Goal: Task Accomplishment & Management: Manage account settings

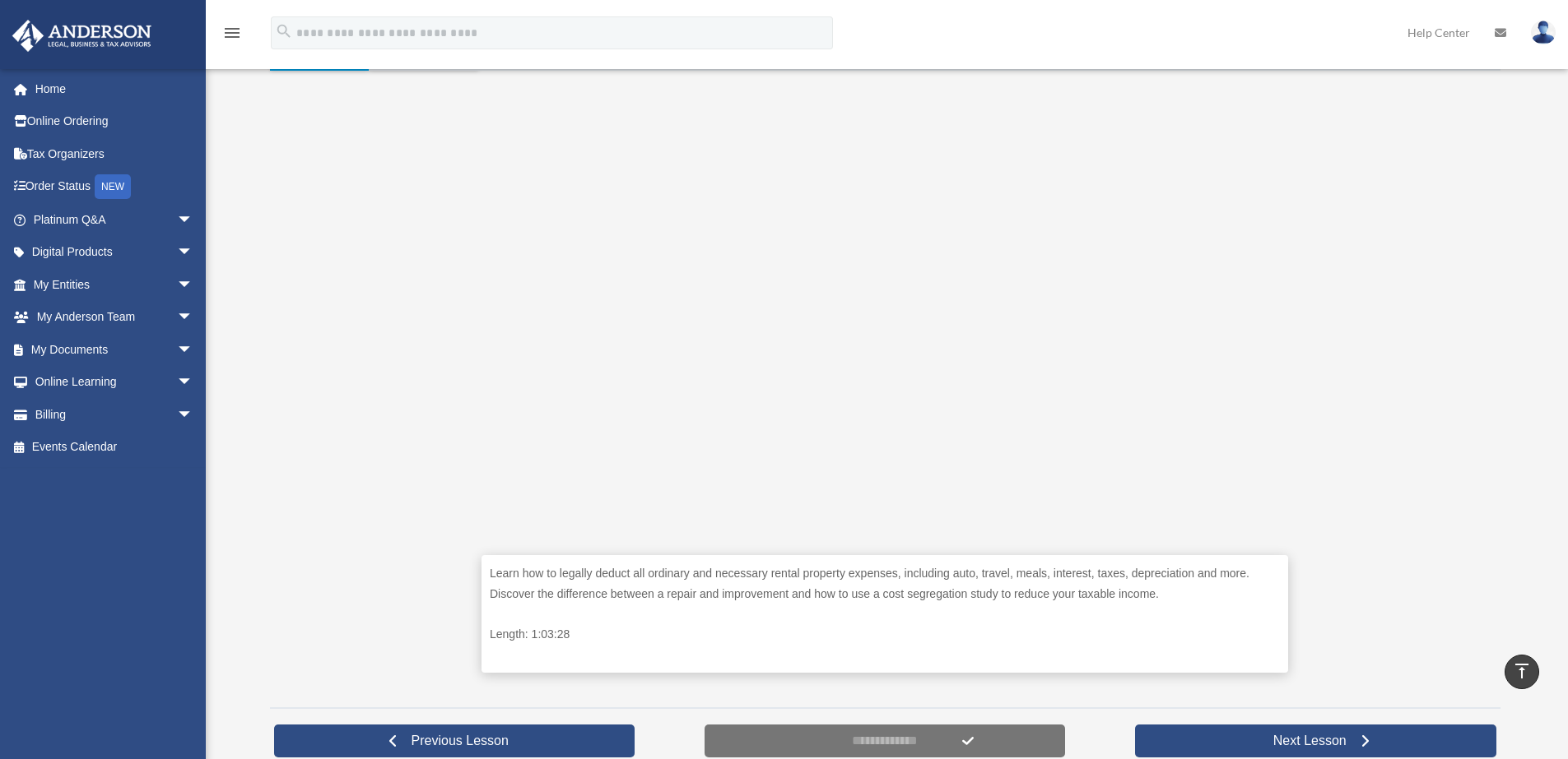
scroll to position [345, 0]
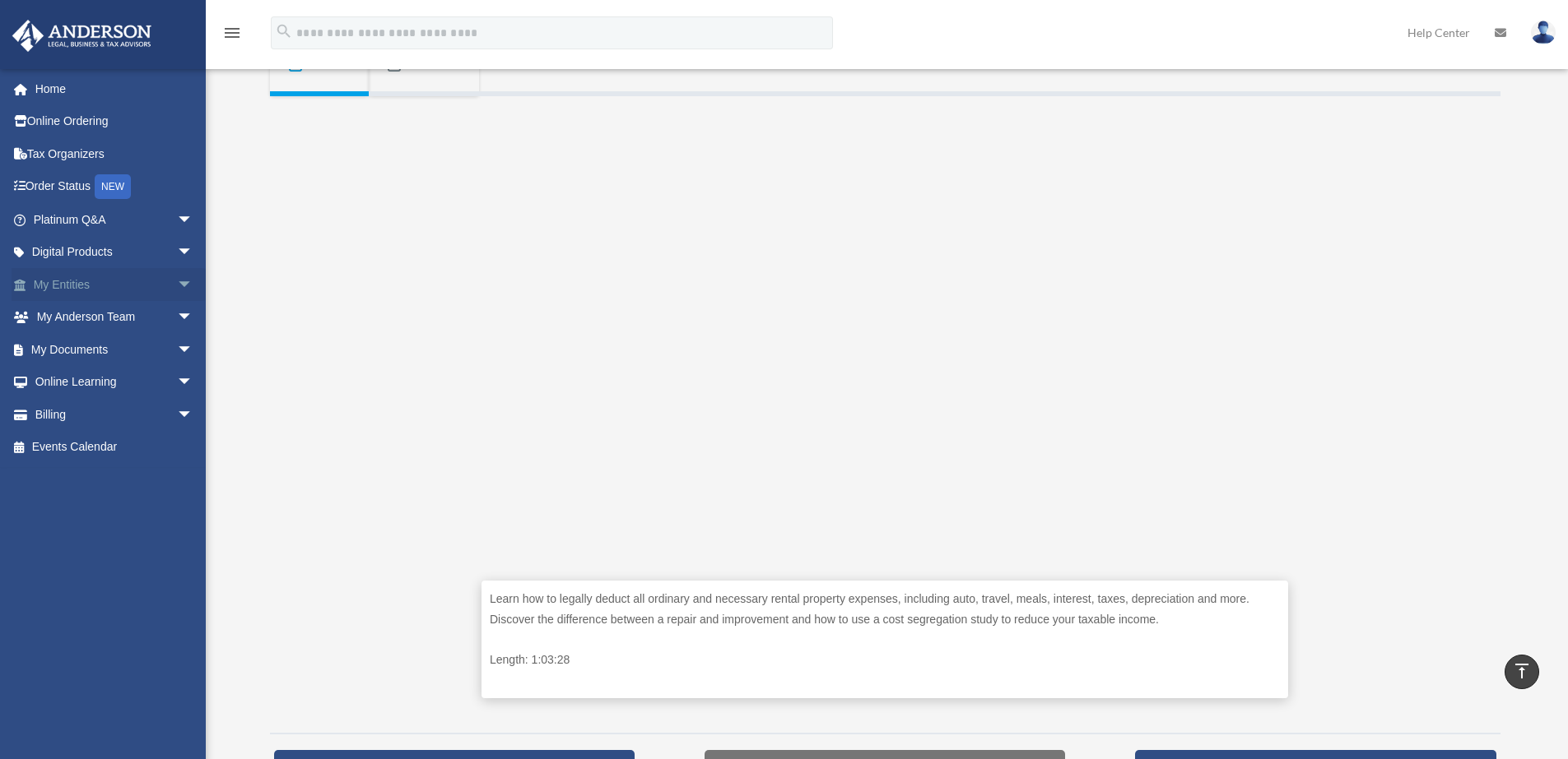
click at [84, 286] on link "My Entities arrow_drop_down" at bounding box center [115, 284] width 207 height 33
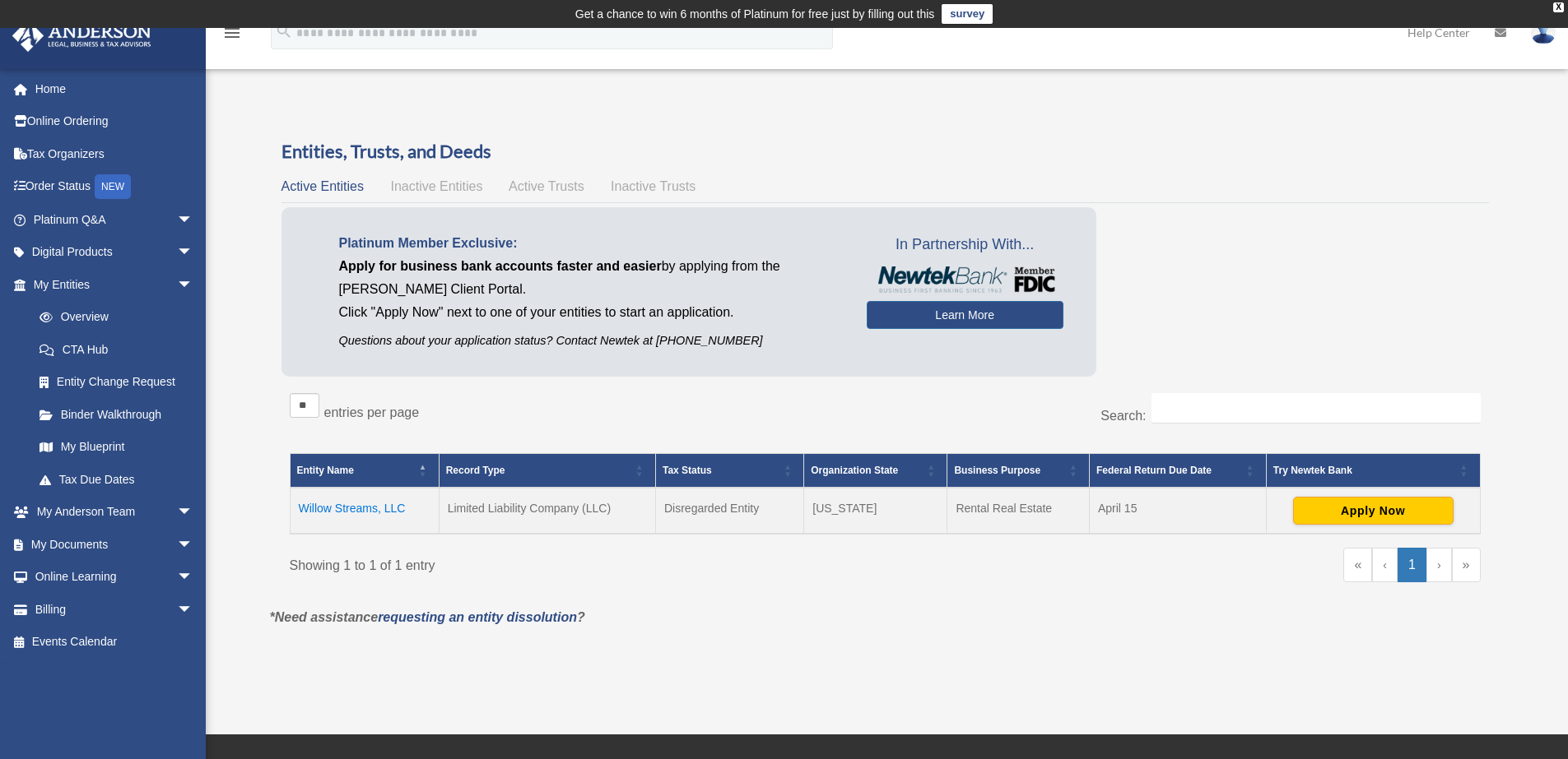
click at [349, 506] on td "Willow Streams, LLC" at bounding box center [364, 511] width 149 height 46
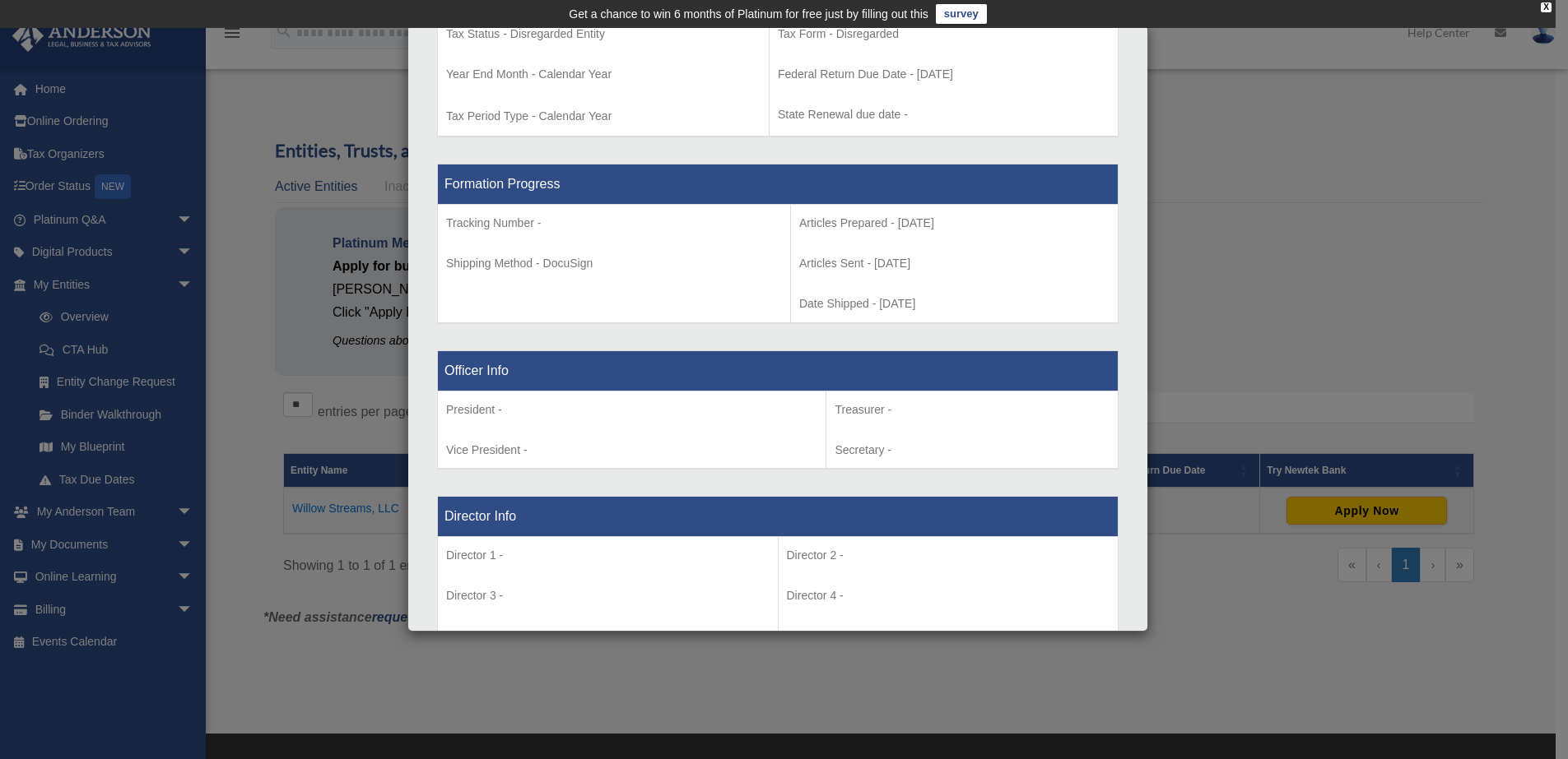
scroll to position [615, 0]
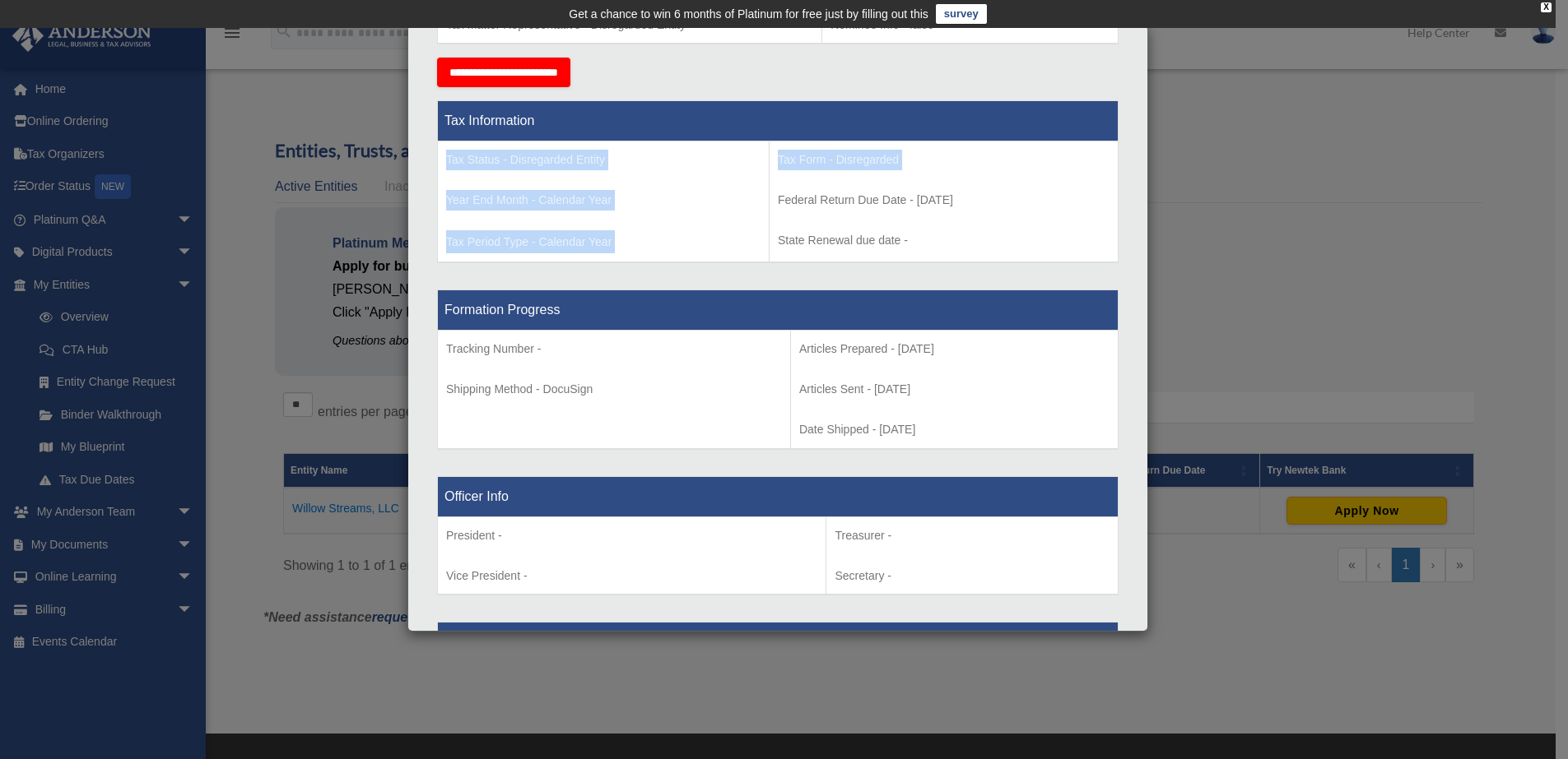
drag, startPoint x: 448, startPoint y: 163, endPoint x: 890, endPoint y: 183, distance: 442.5
click at [890, 183] on tr "Tax Status - Disregarded Entity Year End Month - Calendar Year Tax Period Type …" at bounding box center [778, 202] width 681 height 122
copy tr "Tax Status - Disregarded Entity Year End Month - Calendar Year Tax Period Type …"
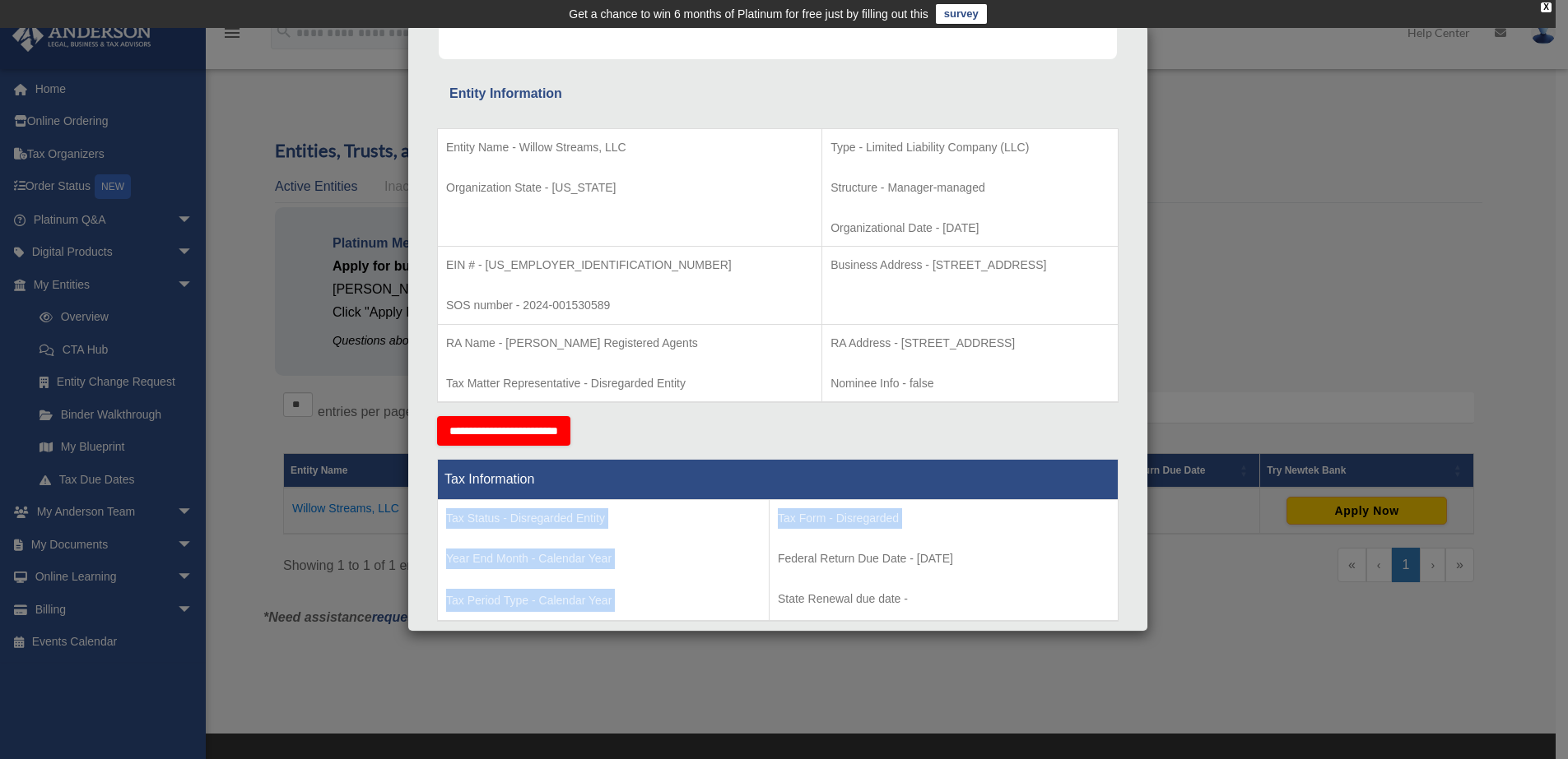
scroll to position [154, 0]
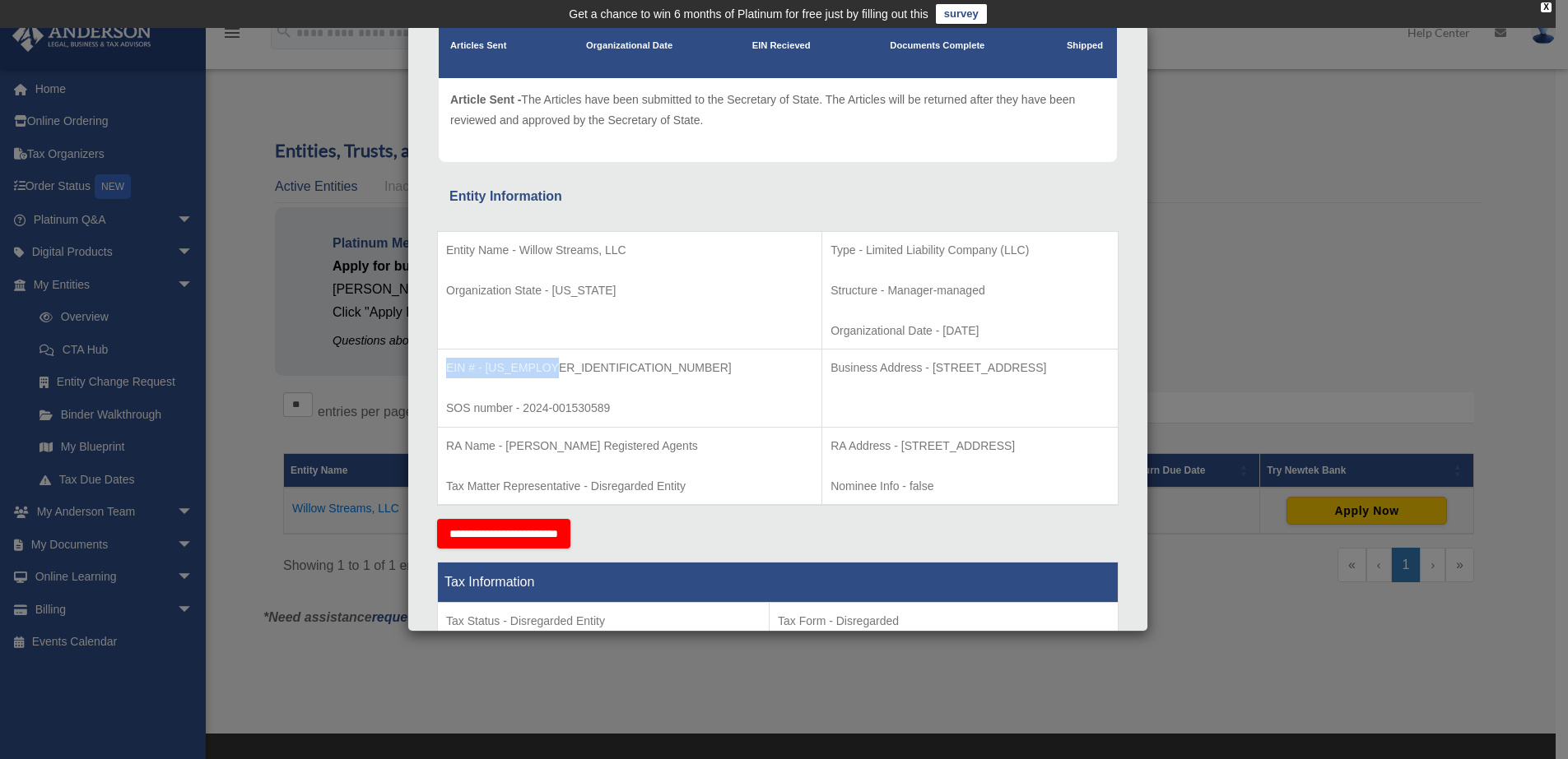
drag, startPoint x: 446, startPoint y: 370, endPoint x: 549, endPoint y: 371, distance: 103.0
click at [549, 371] on p "EIN # - 33-1253043" at bounding box center [629, 368] width 367 height 20
copy p "EIN # - 33-1253043"
drag, startPoint x: 892, startPoint y: 327, endPoint x: 724, endPoint y: 335, distance: 168.2
click at [831, 335] on p "Organizational Date - 2024-09-30" at bounding box center [970, 331] width 279 height 20
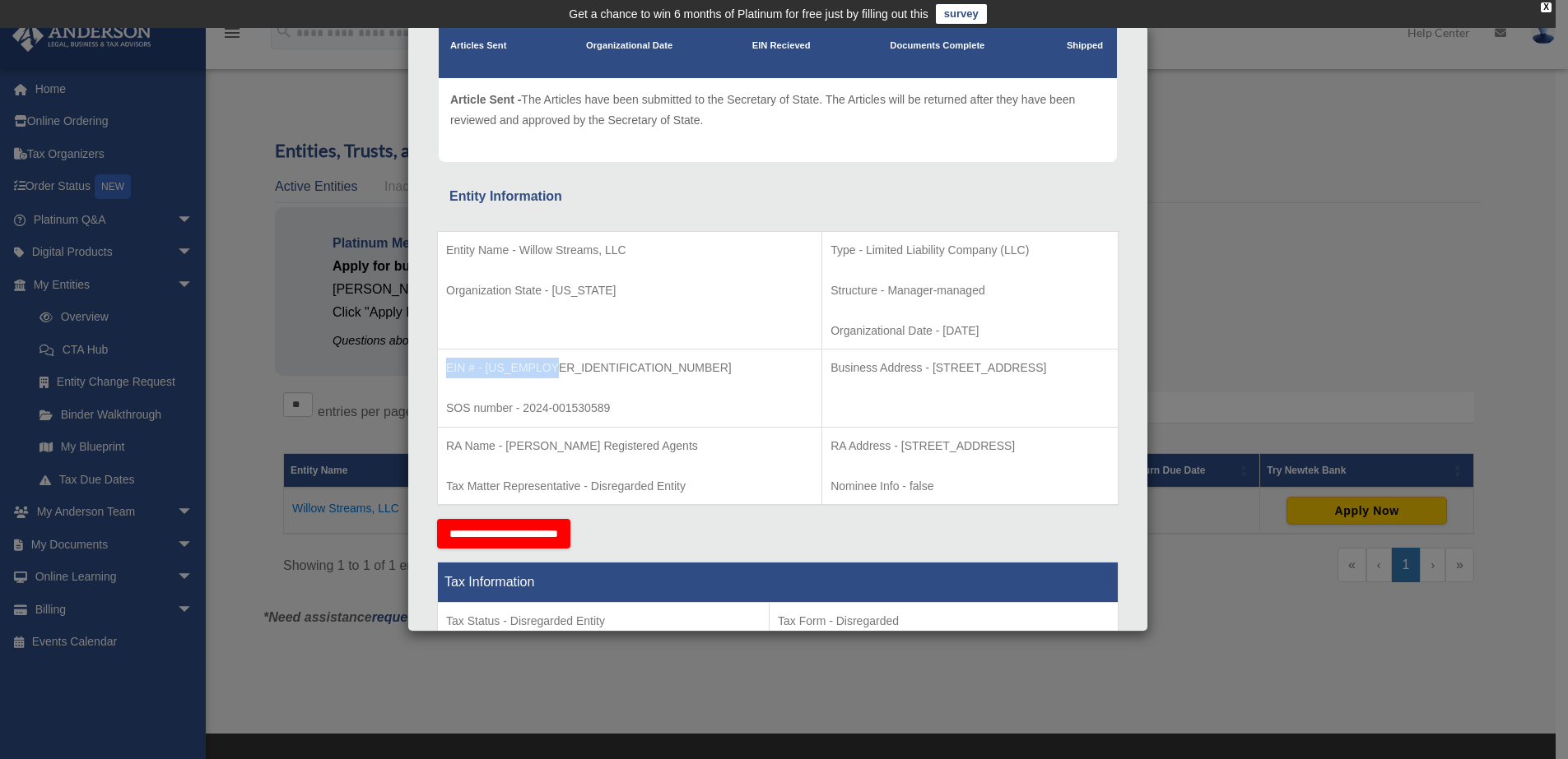
copy p "Organizational Date - 2024-09-30"
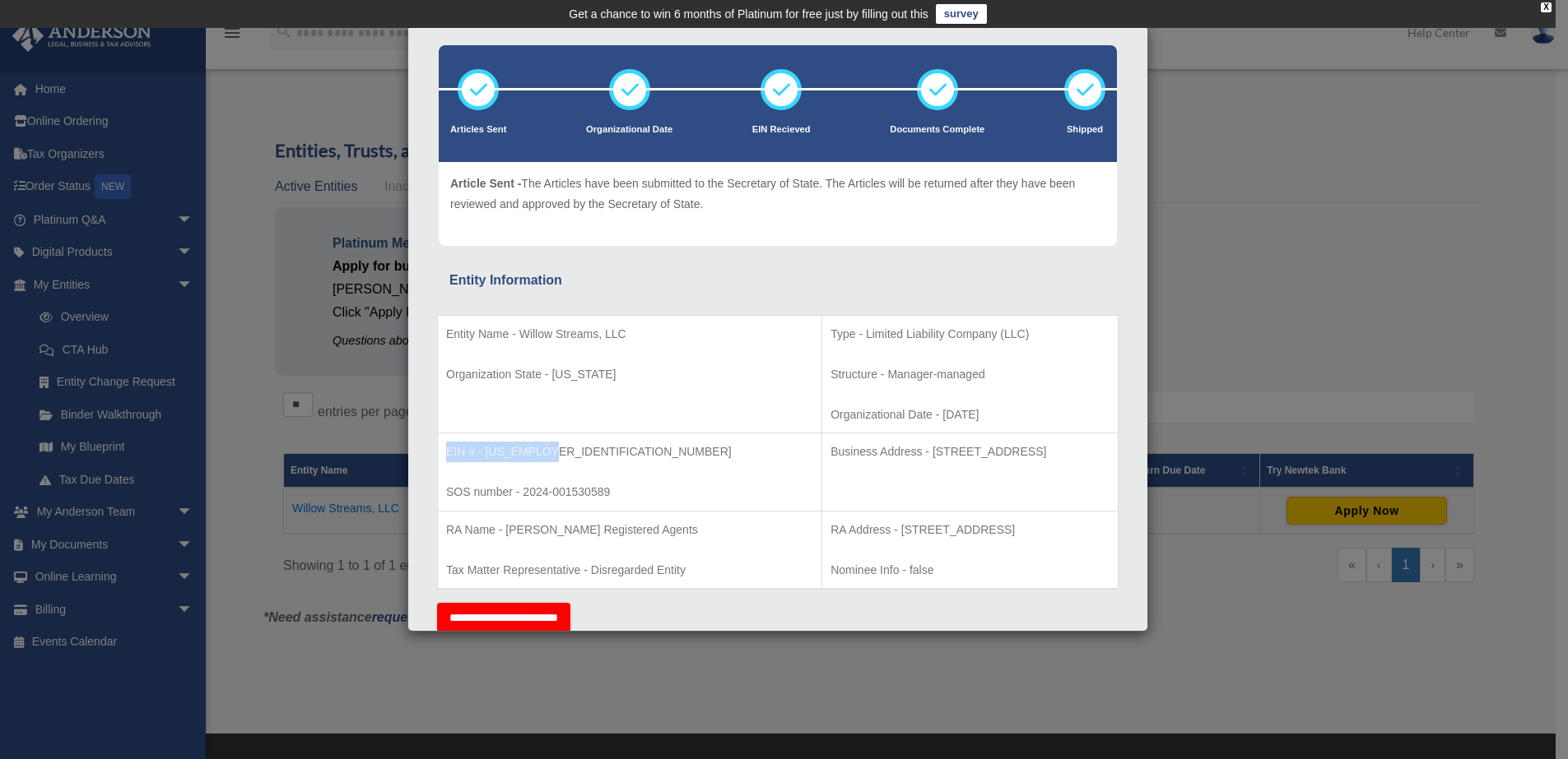
scroll to position [0, 0]
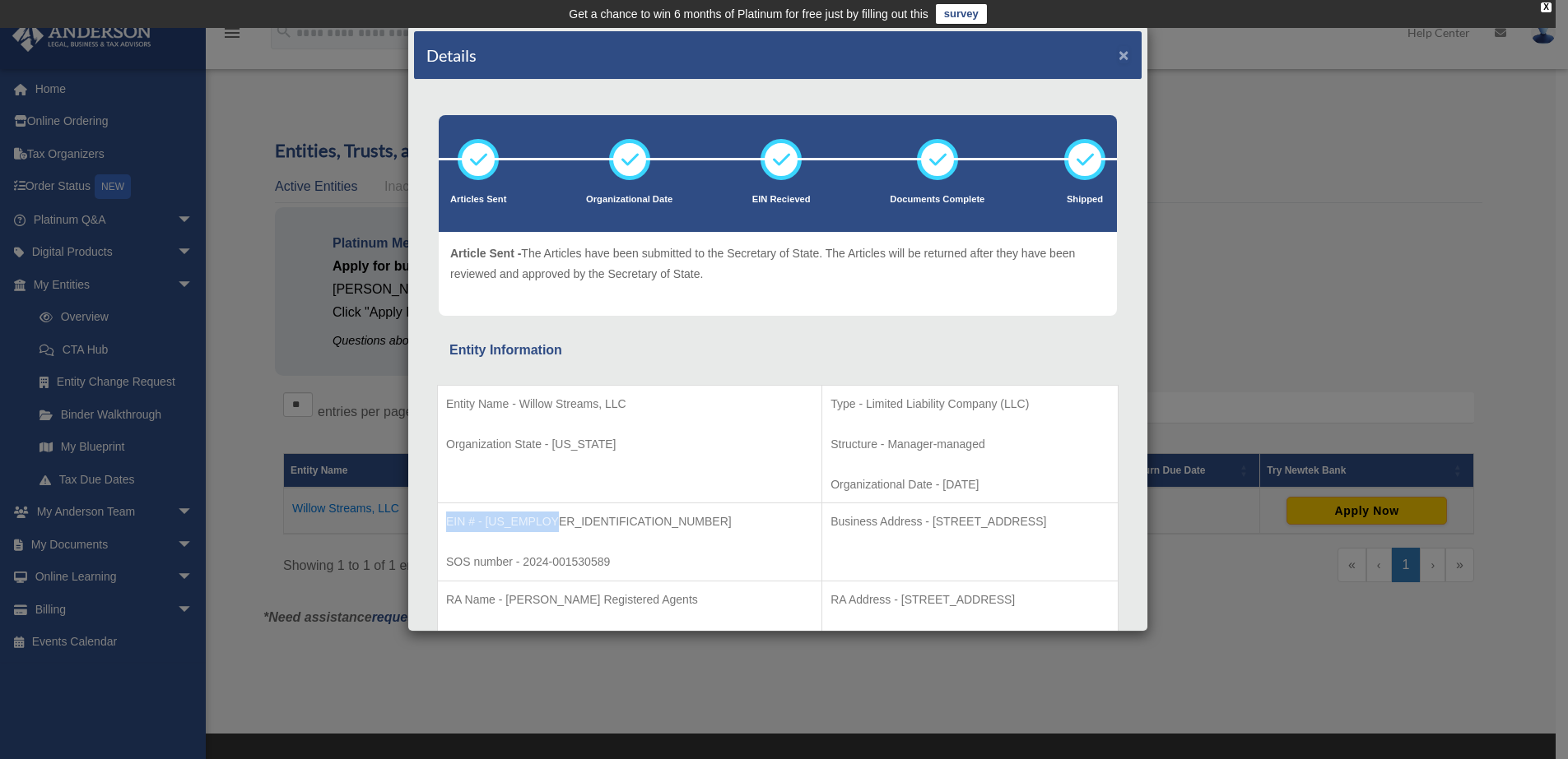
click at [1119, 58] on button "×" at bounding box center [1124, 55] width 11 height 18
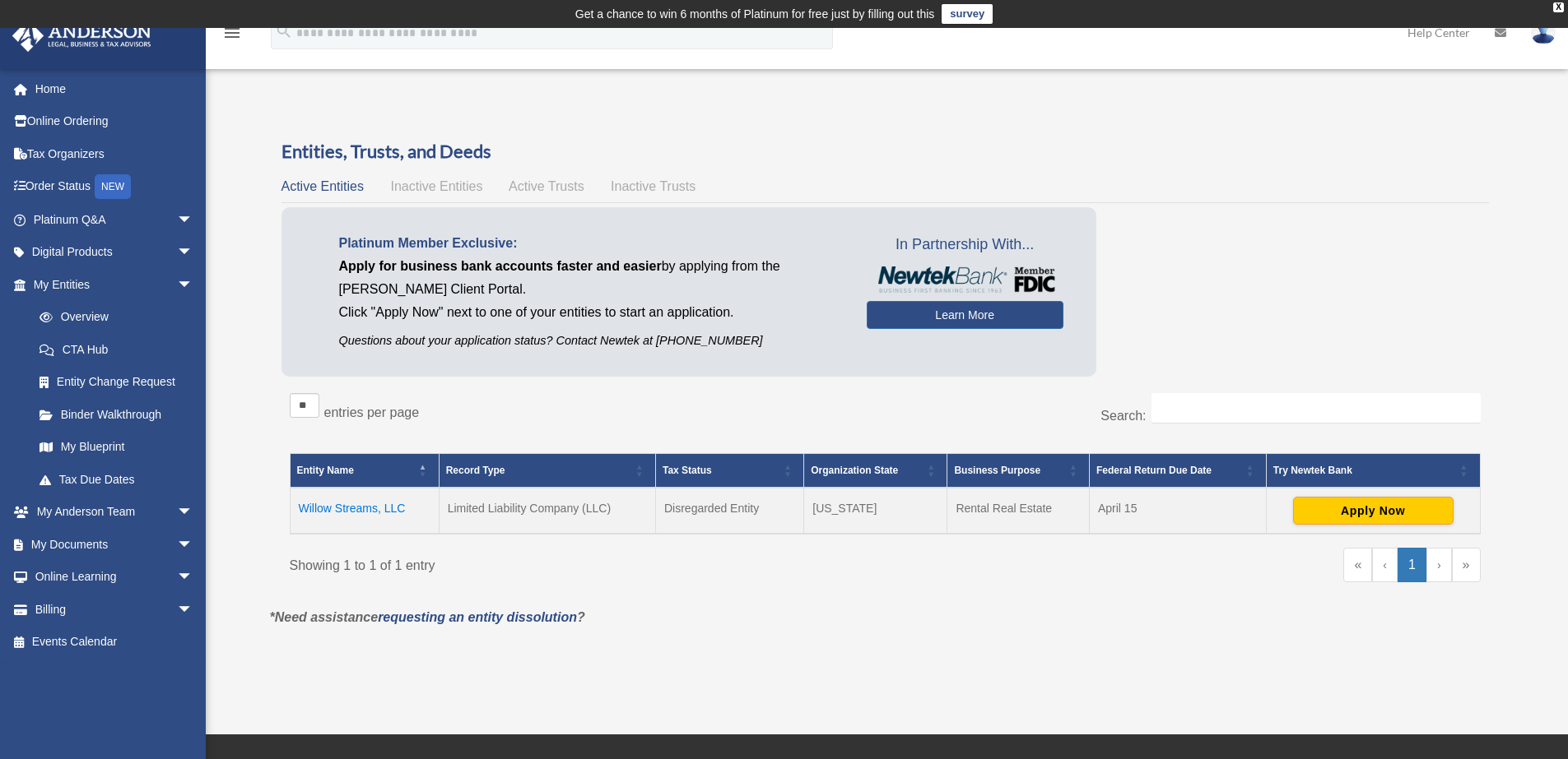
click at [469, 182] on span "Inactive Entities" at bounding box center [436, 186] width 92 height 14
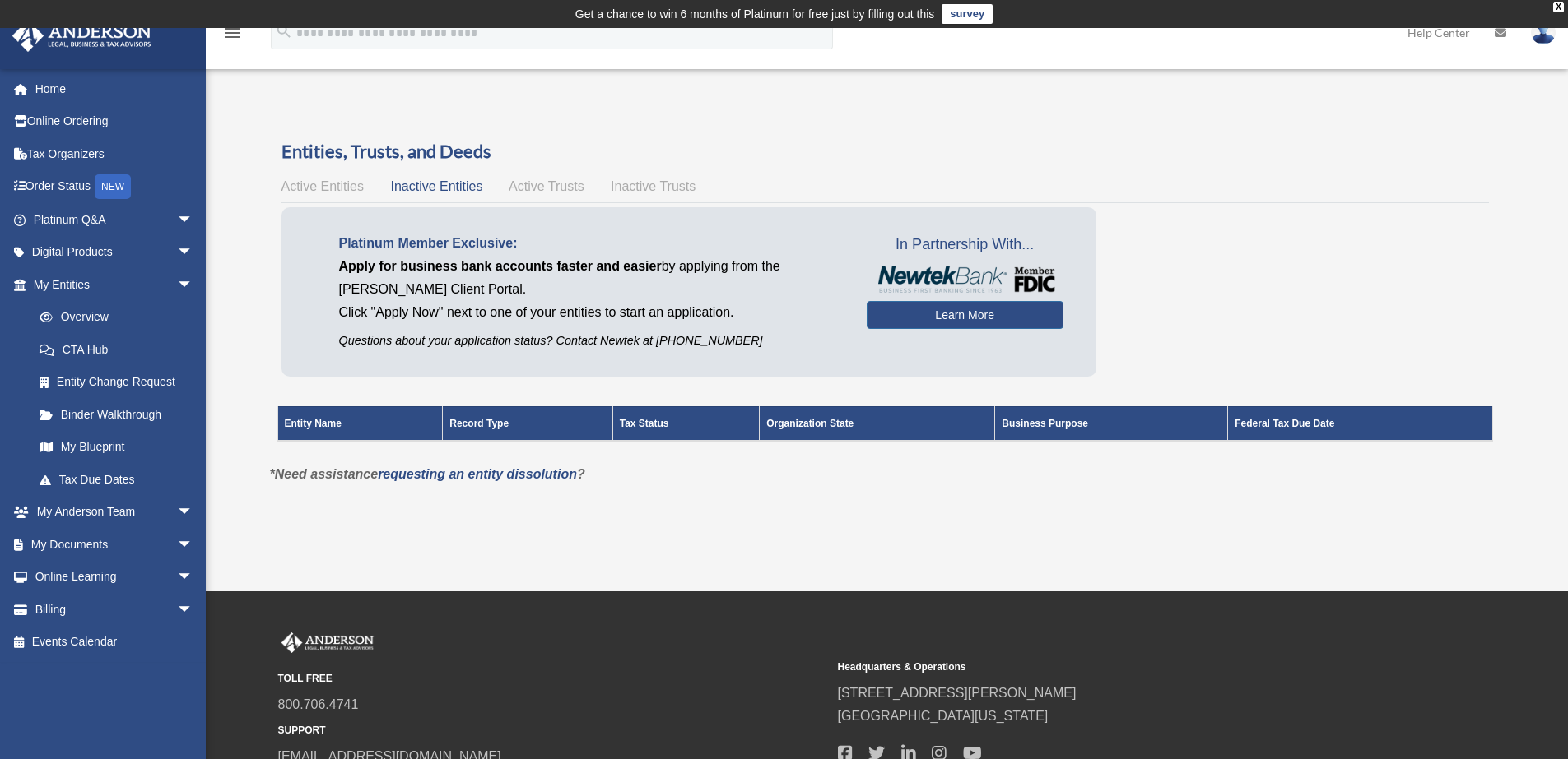
click at [535, 190] on span "Active Trusts" at bounding box center [547, 186] width 76 height 14
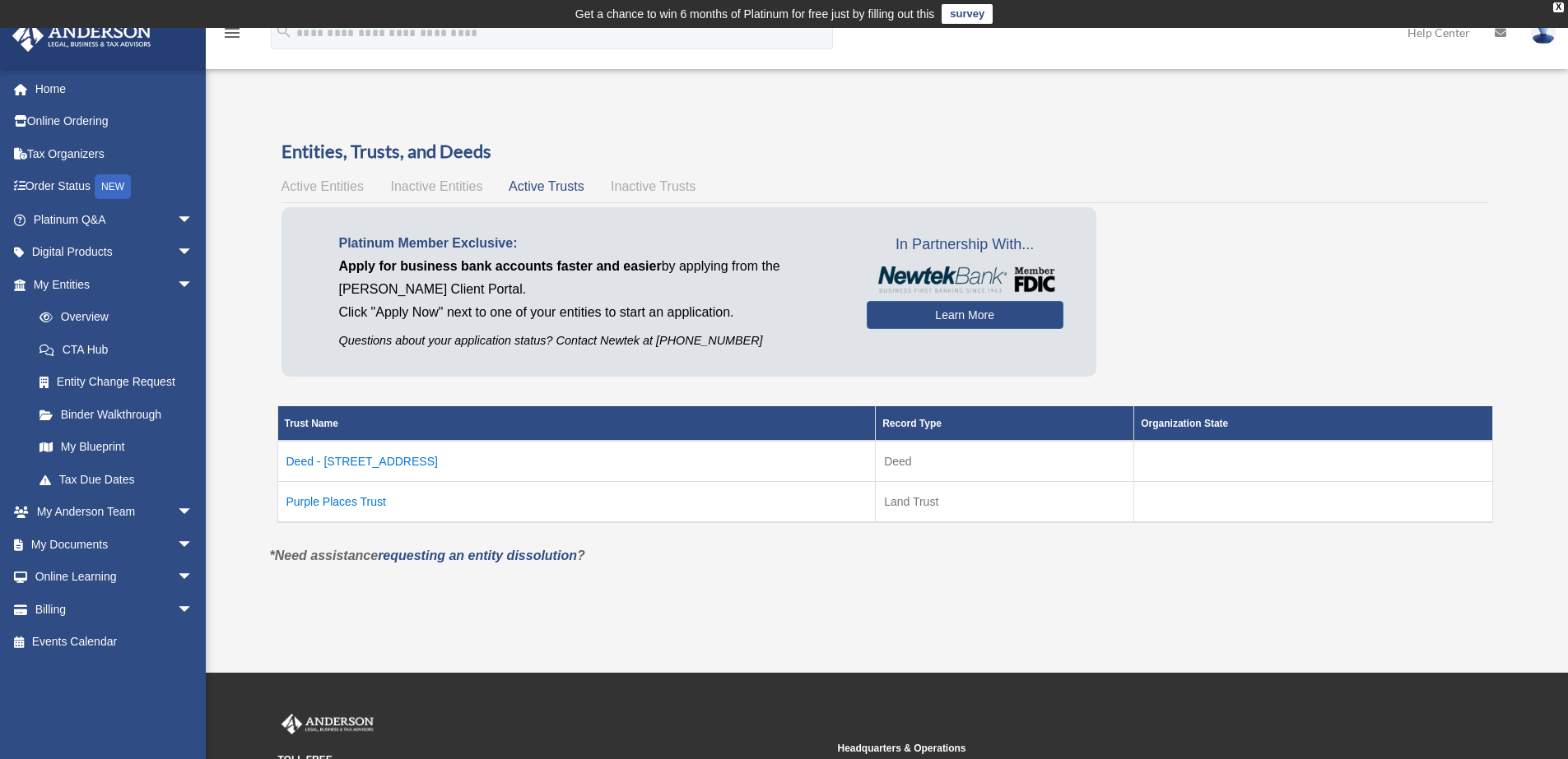
click at [348, 505] on td "Purple Places Trust" at bounding box center [577, 501] width 599 height 41
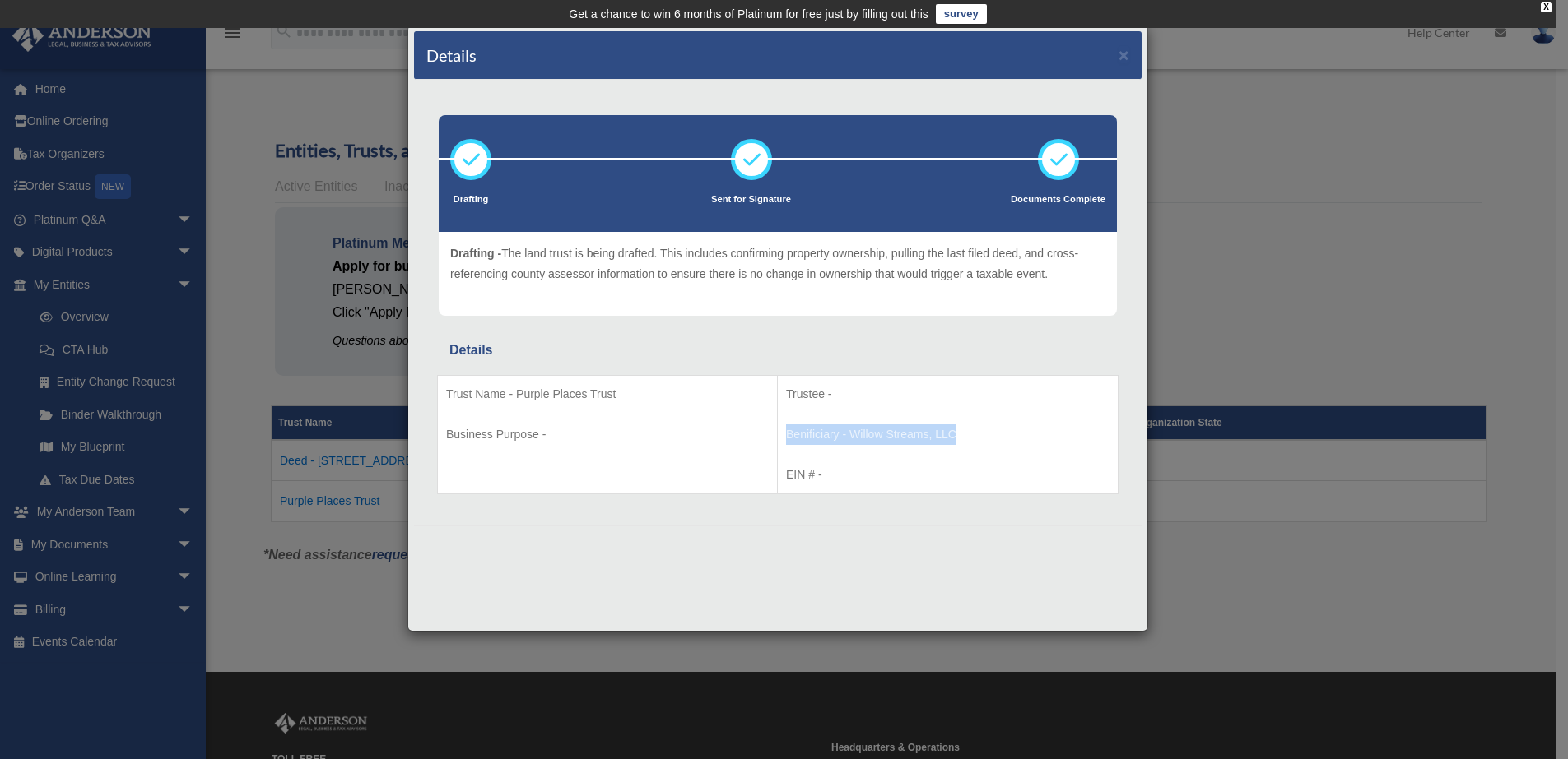
drag, startPoint x: 984, startPoint y: 431, endPoint x: 783, endPoint y: 435, distance: 201.0
click at [783, 435] on td "Trustee - Benificiary - Willow Streams, LLC EIN # -" at bounding box center [948, 434] width 341 height 118
copy p "Benificiary - Willow Streams, LLC"
click at [1126, 56] on button "×" at bounding box center [1124, 55] width 11 height 18
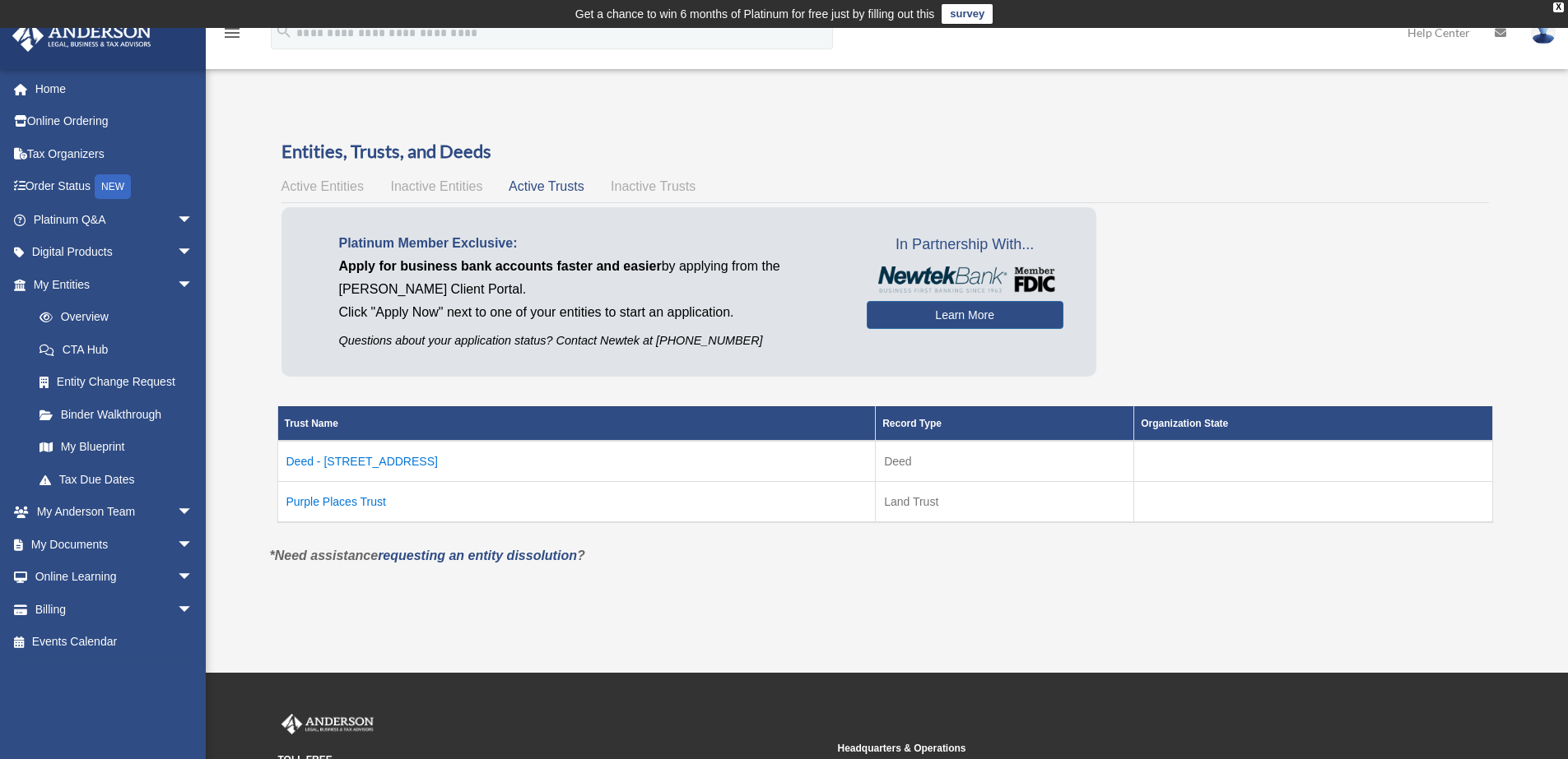
click at [397, 468] on td "Deed - 2311 Easy Avenue" at bounding box center [577, 462] width 599 height 41
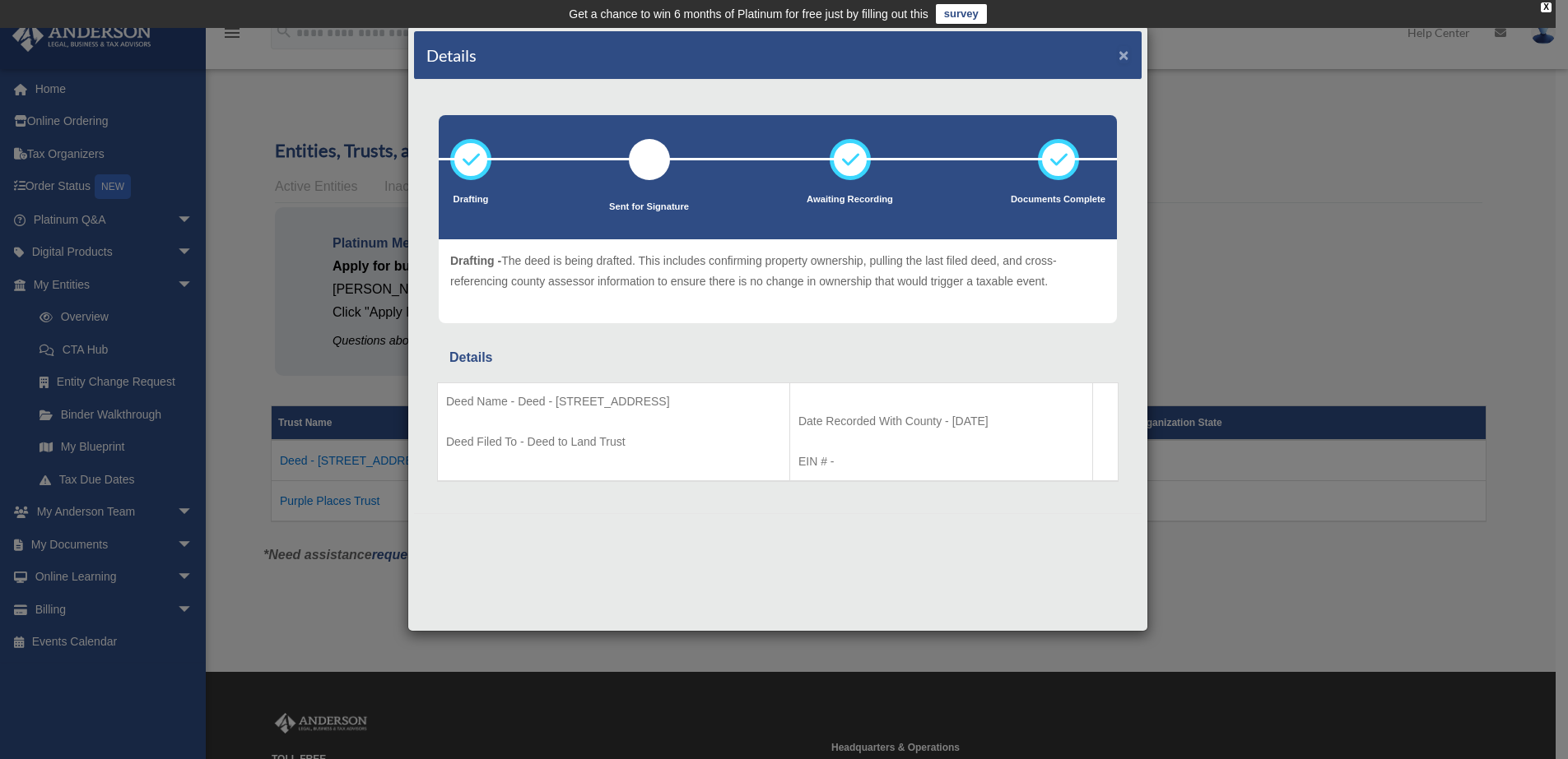
click at [1125, 55] on button "×" at bounding box center [1124, 55] width 11 height 18
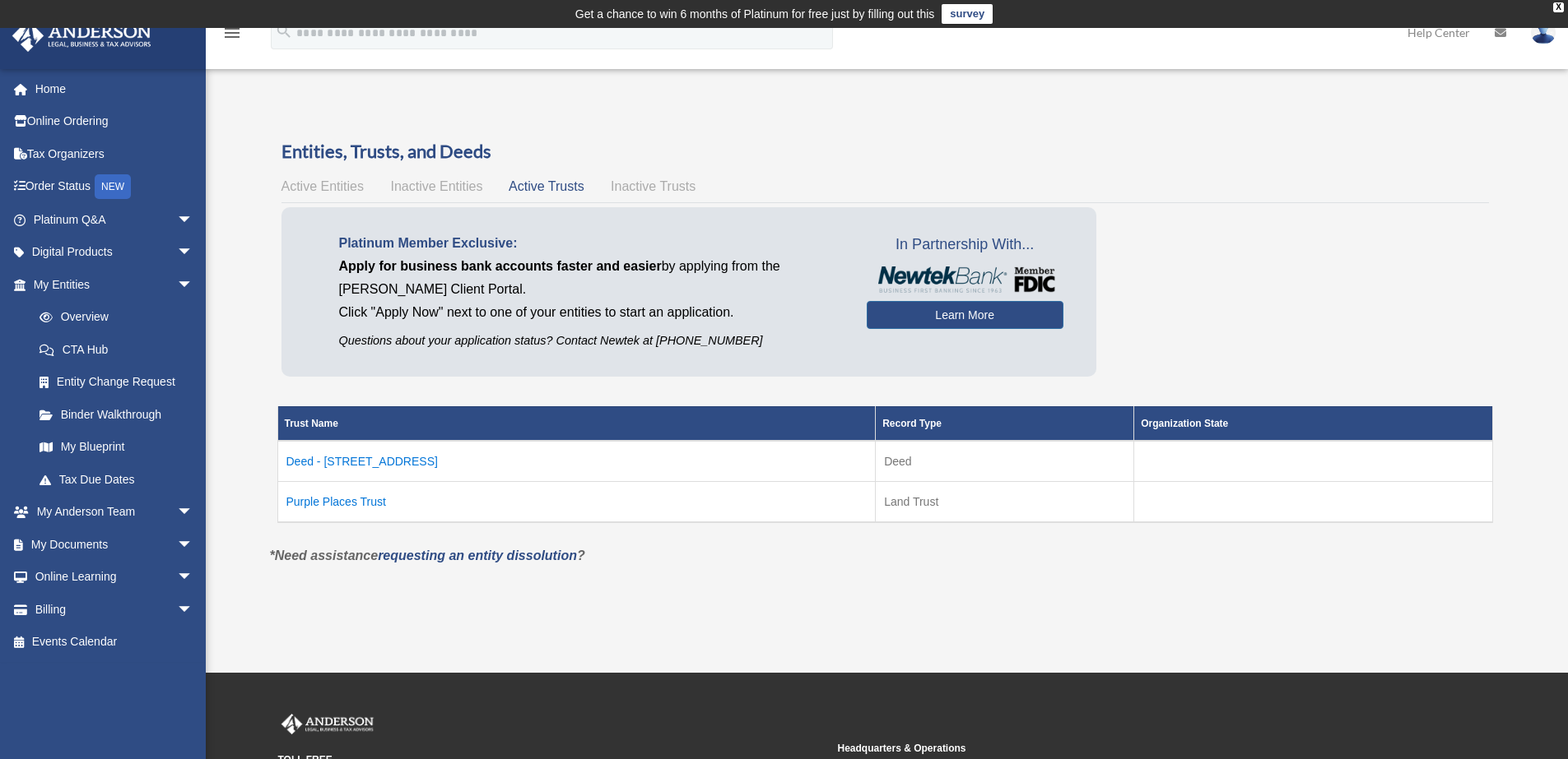
click at [640, 192] on span "Inactive Trusts" at bounding box center [653, 186] width 85 height 14
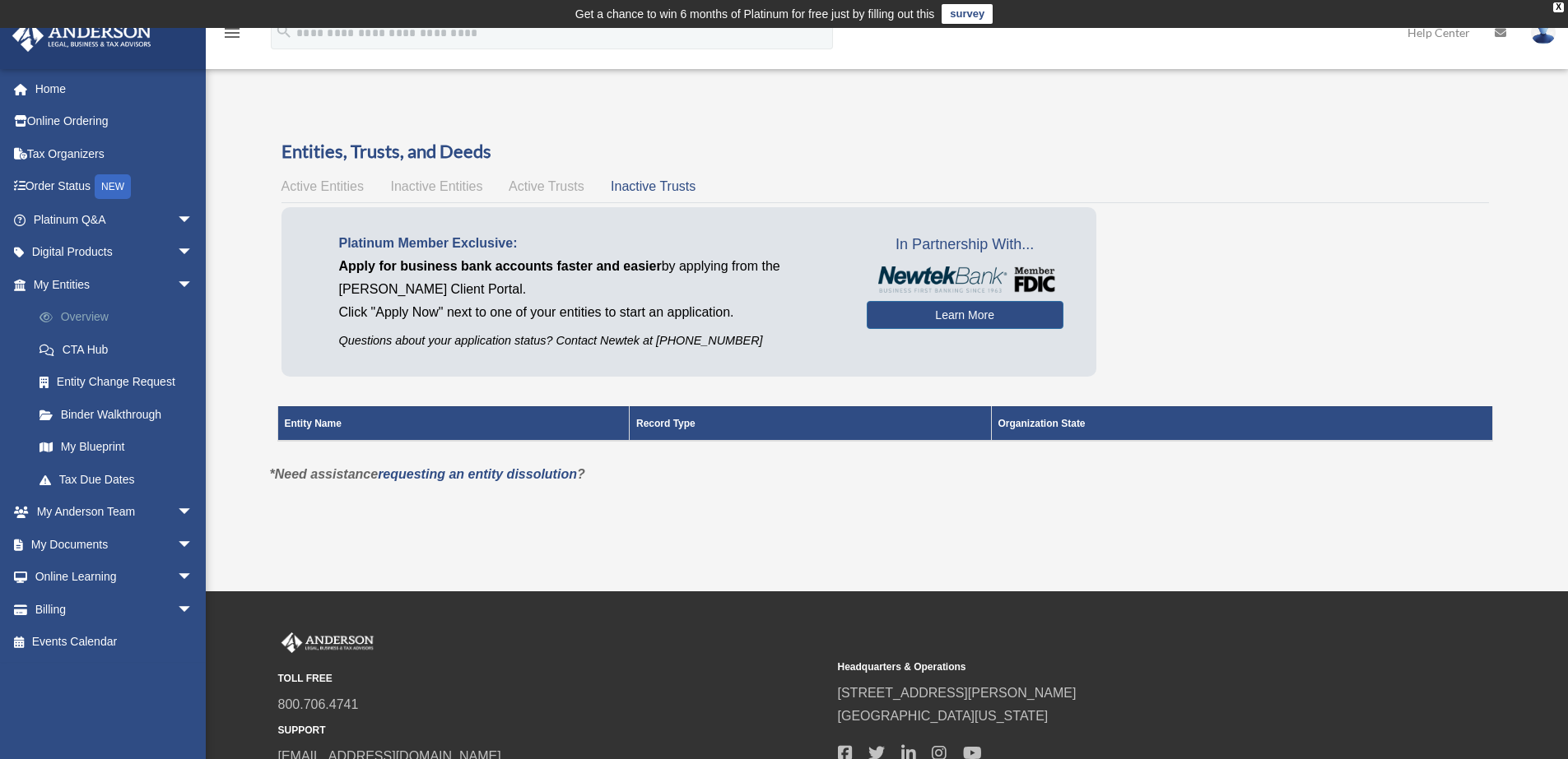
click at [97, 319] on link "Overview" at bounding box center [120, 317] width 195 height 33
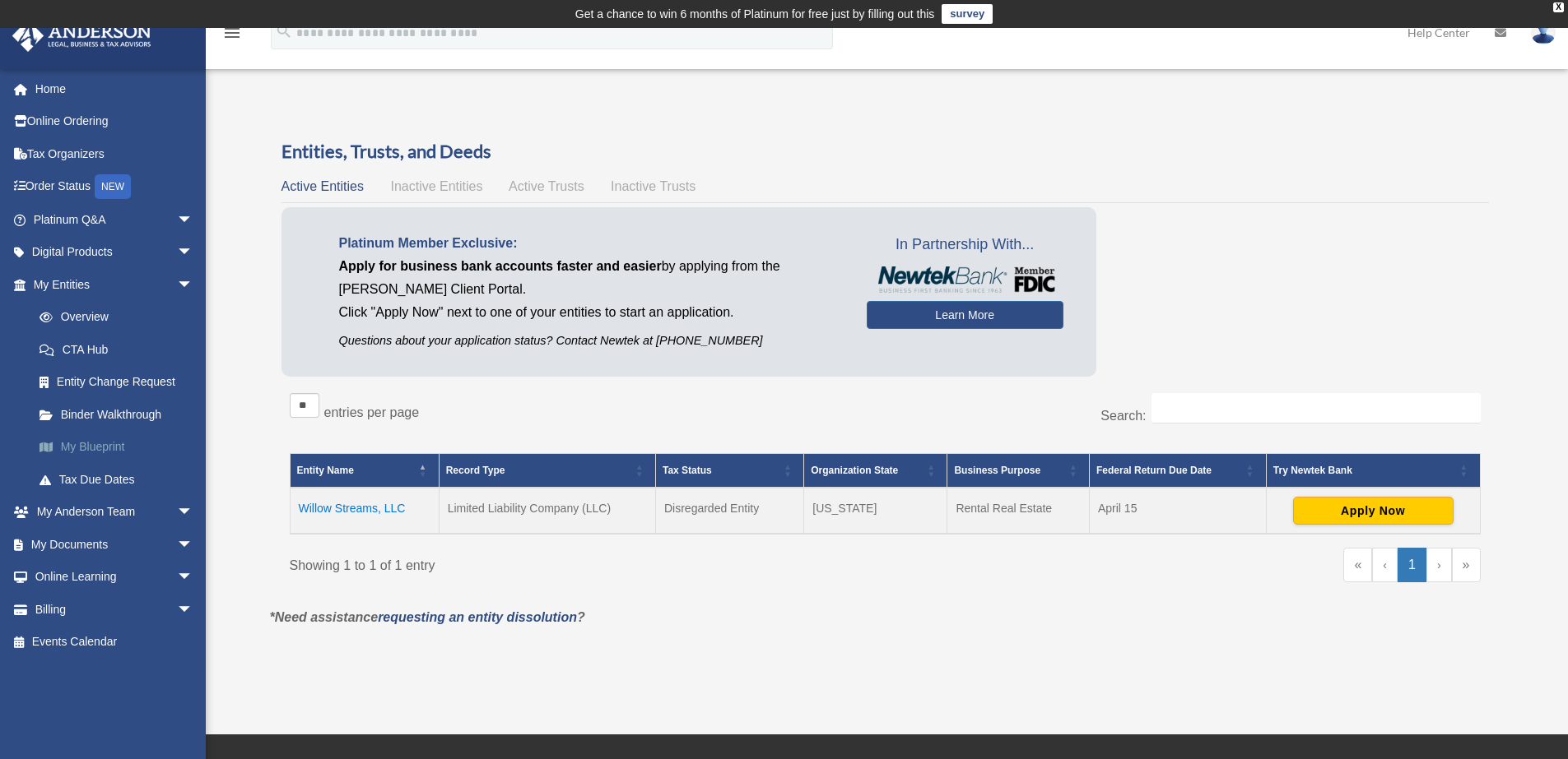
click at [125, 441] on link "My Blueprint" at bounding box center [120, 447] width 195 height 33
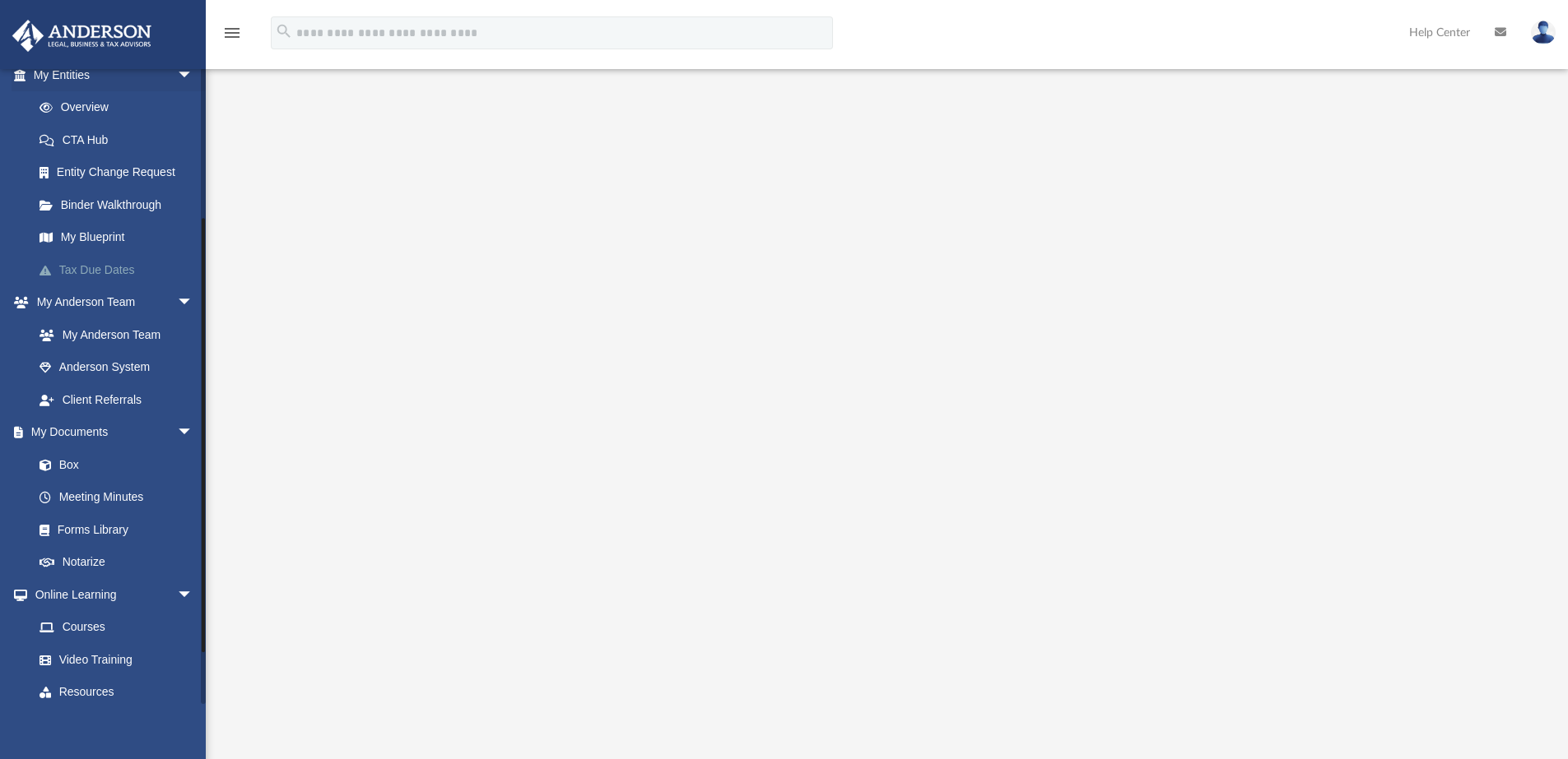
scroll to position [282, 0]
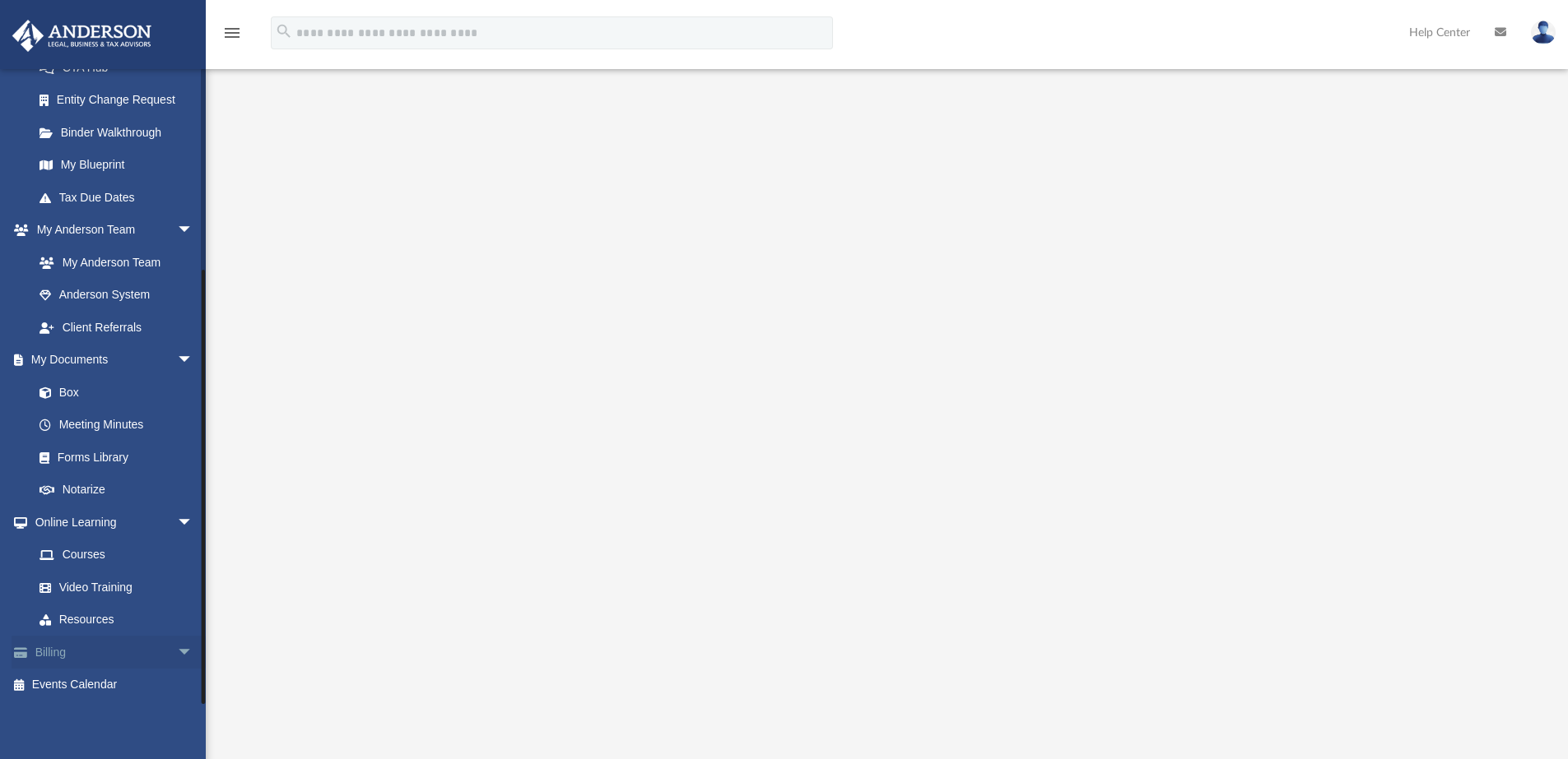
click at [58, 650] on link "Billing arrow_drop_down" at bounding box center [115, 652] width 207 height 33
click at [177, 654] on span "arrow_drop_down" at bounding box center [192, 653] width 33 height 34
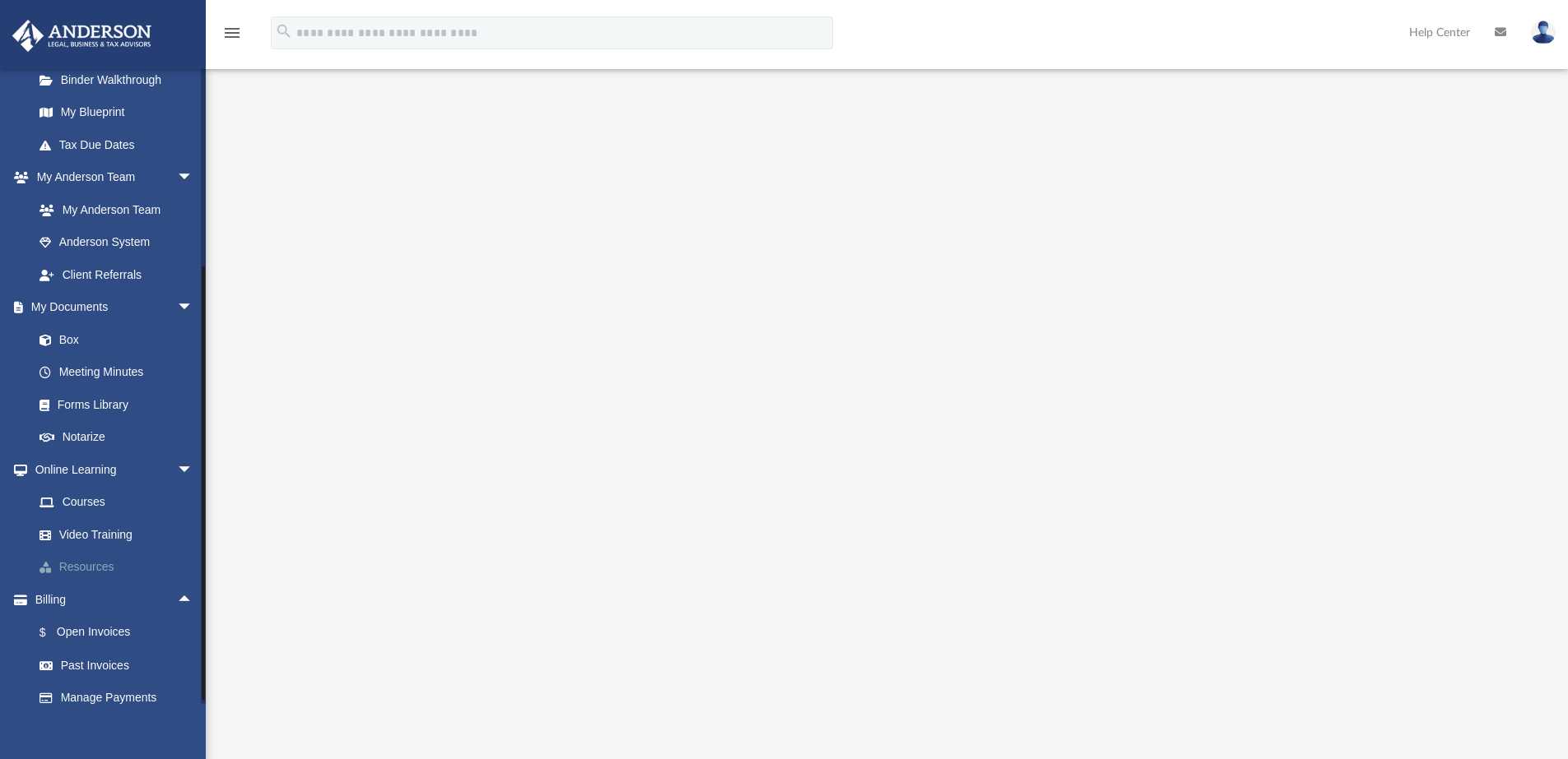
scroll to position [380, 0]
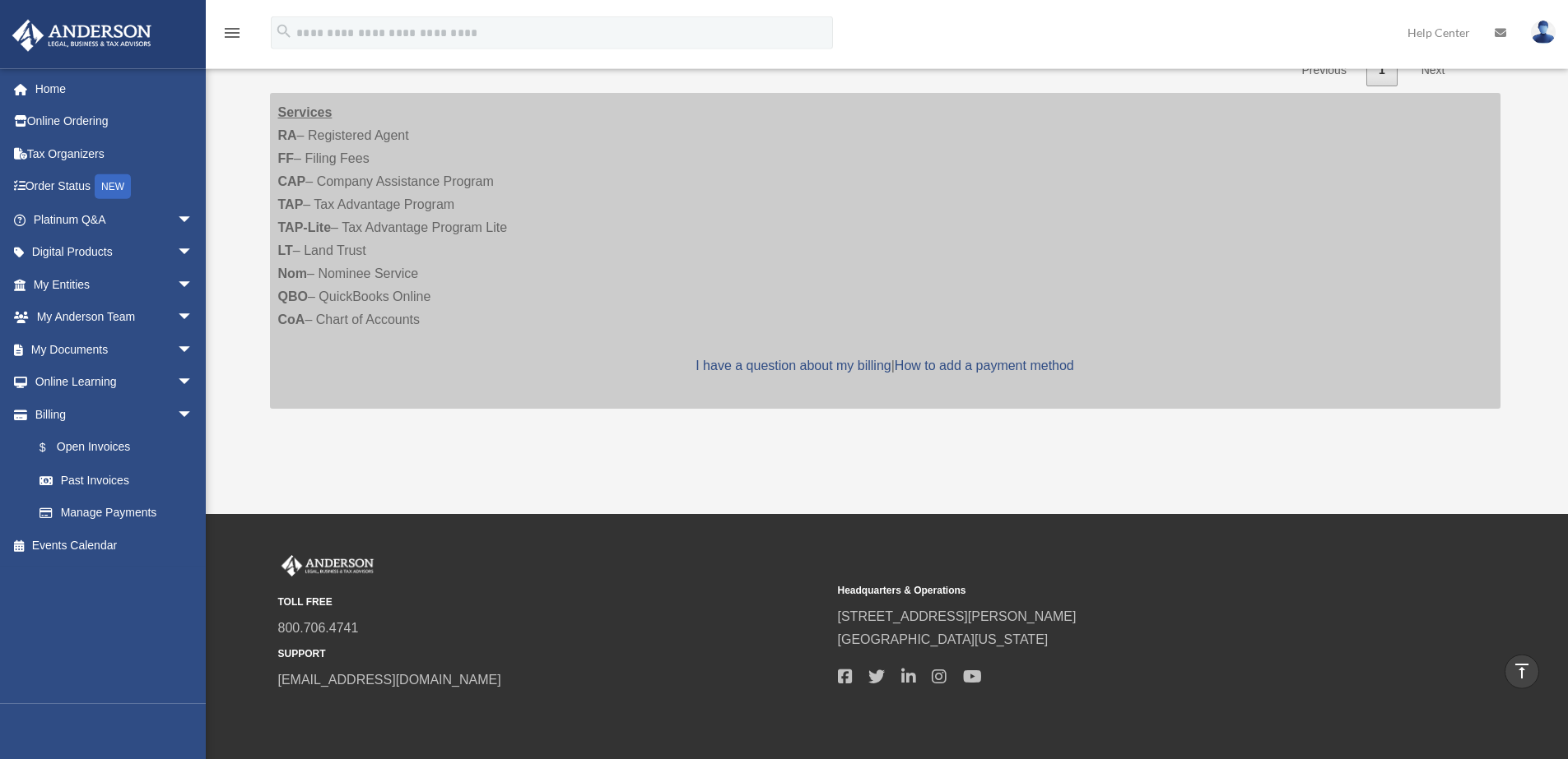
scroll to position [356, 0]
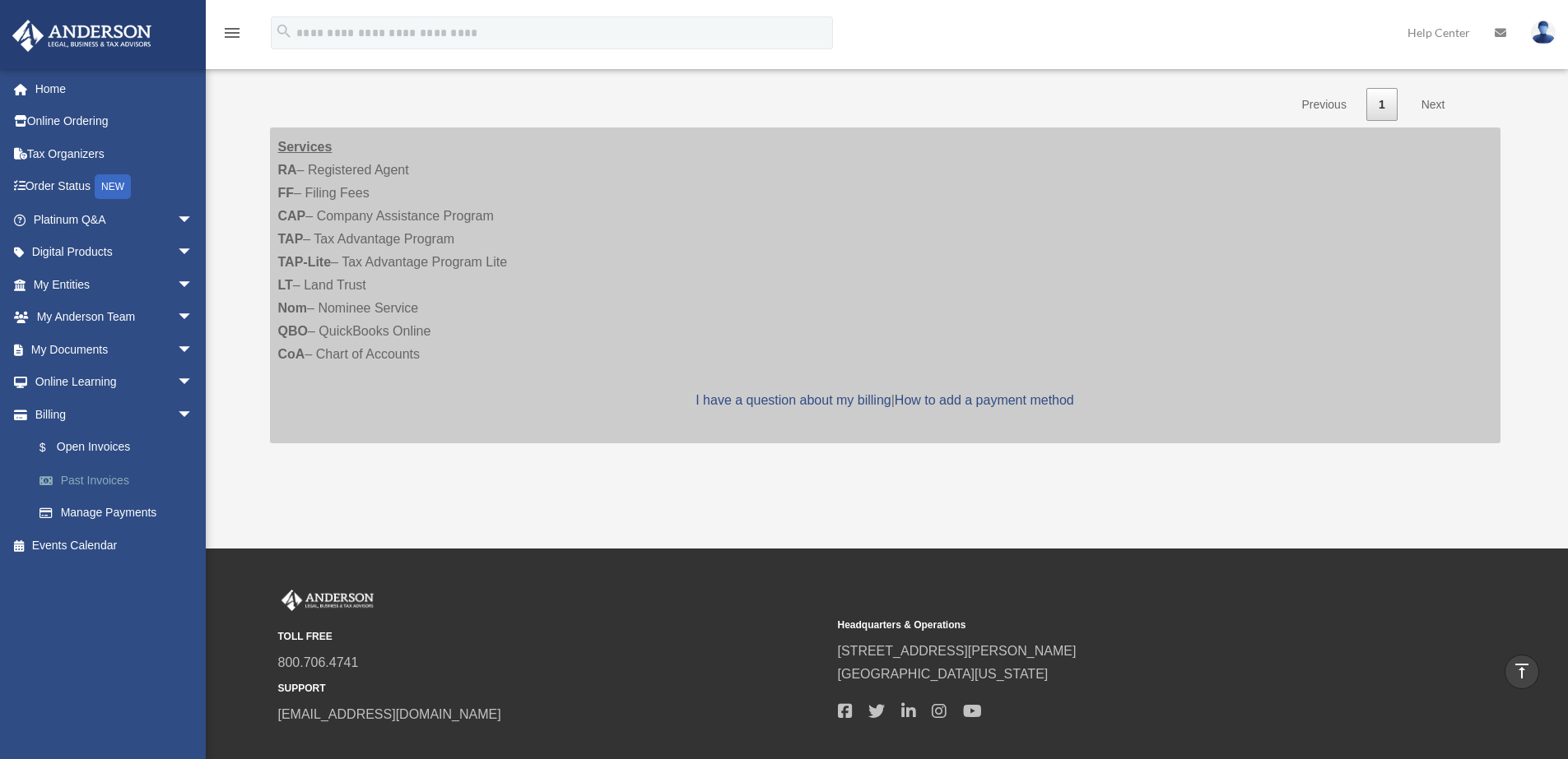
click at [67, 473] on link "Past Invoices" at bounding box center [120, 480] width 195 height 33
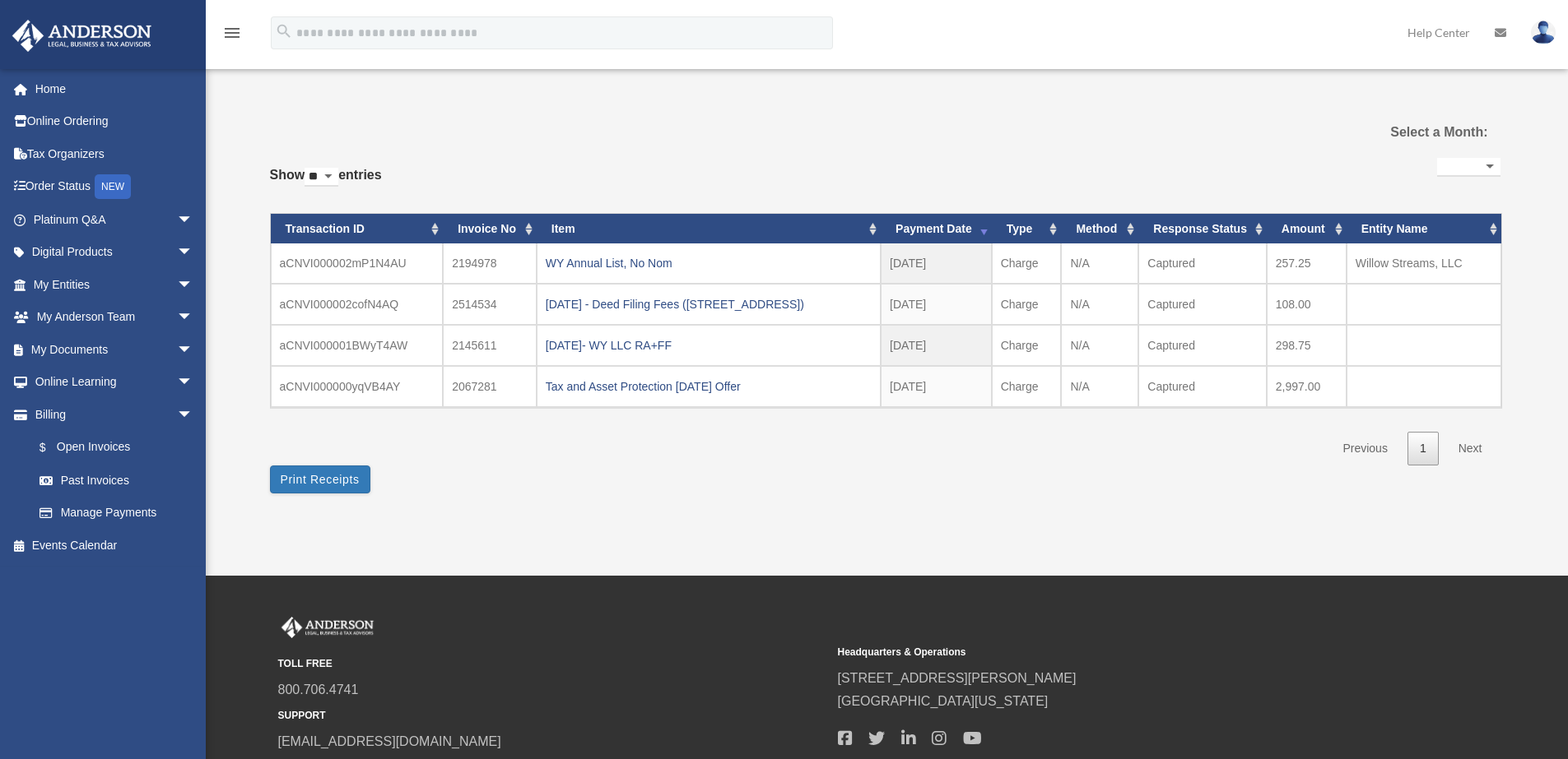
select select
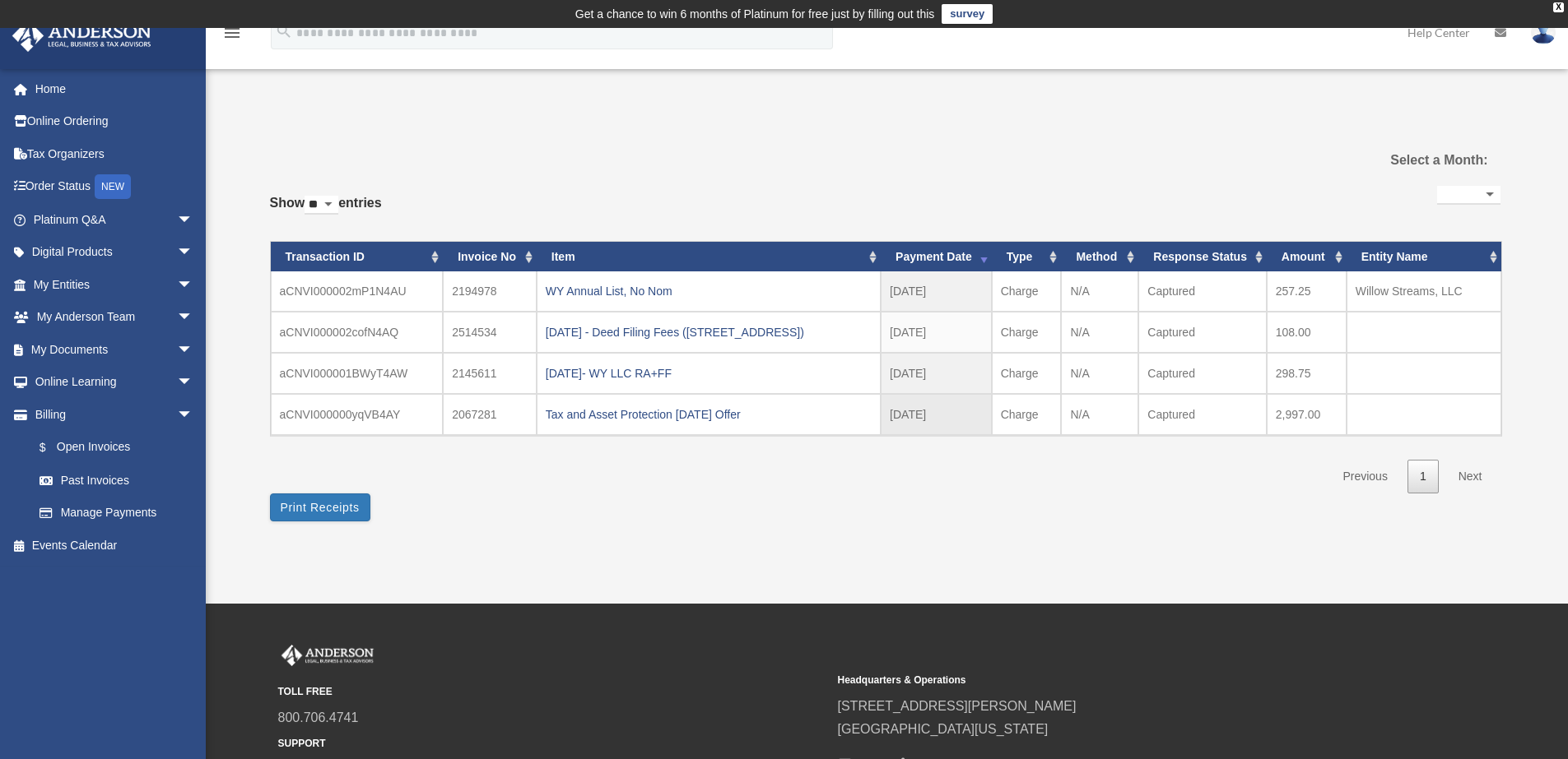
drag, startPoint x: 1323, startPoint y: 416, endPoint x: 1276, endPoint y: 416, distance: 47.0
click at [1276, 416] on td "2,997.00" at bounding box center [1307, 415] width 79 height 41
copy td "2,997.00"
click at [1289, 378] on td "298.75" at bounding box center [1307, 373] width 79 height 41
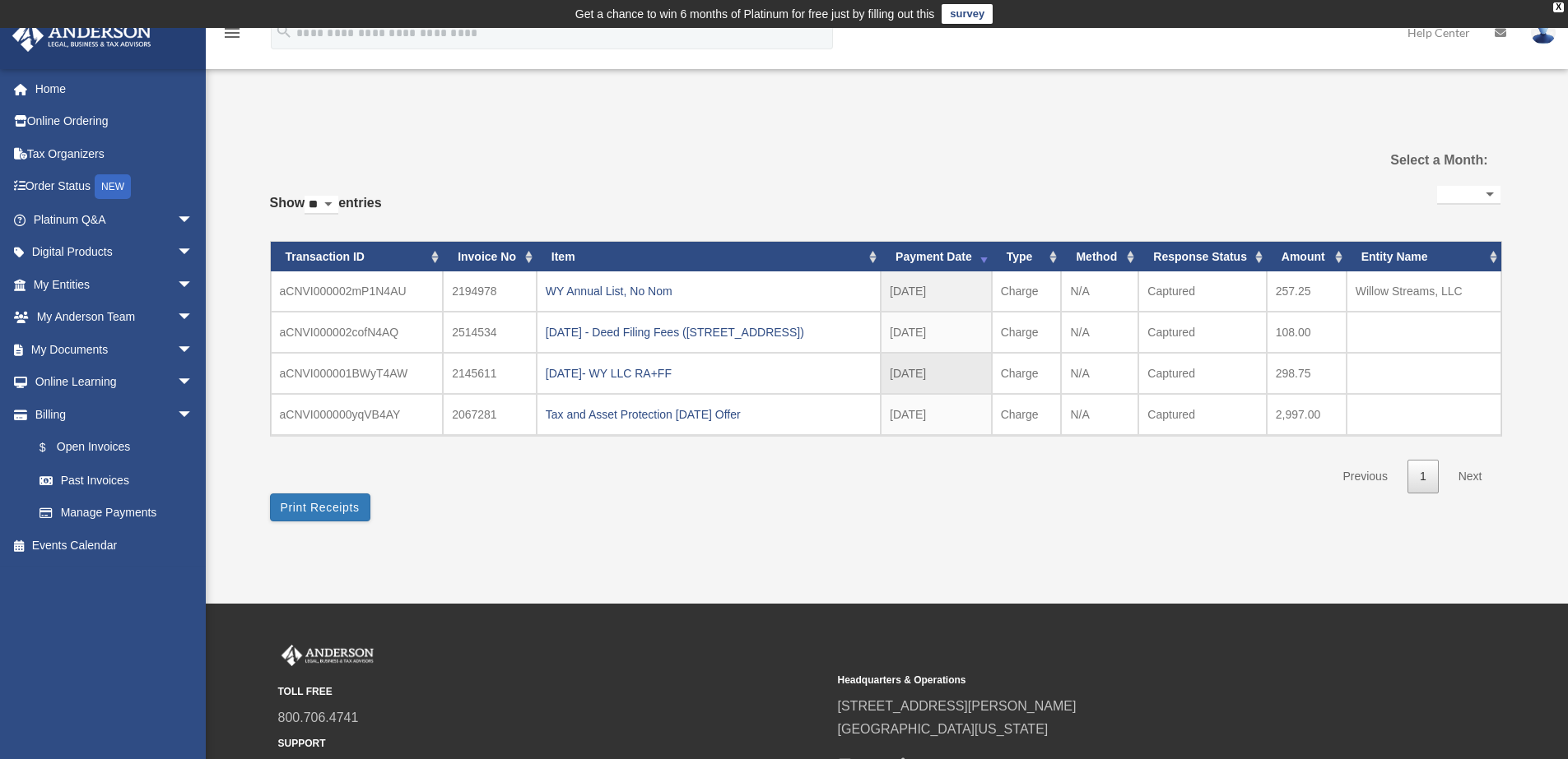
click at [1289, 378] on td "298.75" at bounding box center [1307, 373] width 79 height 41
